Goal: Use online tool/utility: Utilize a website feature to perform a specific function

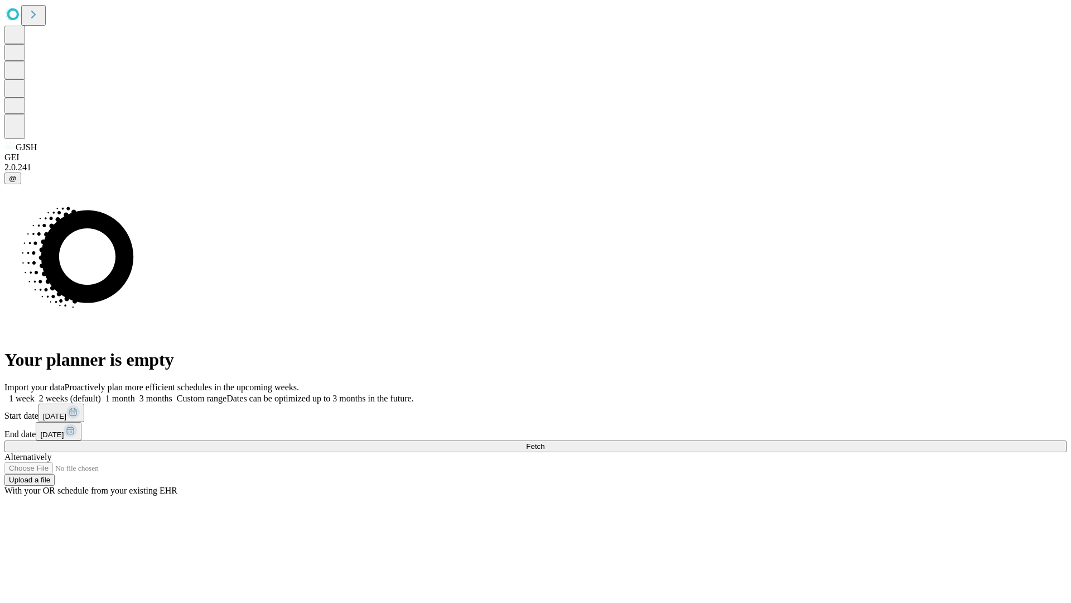
click at [545, 442] on span "Fetch" at bounding box center [535, 446] width 18 height 8
